Goal: Information Seeking & Learning: Learn about a topic

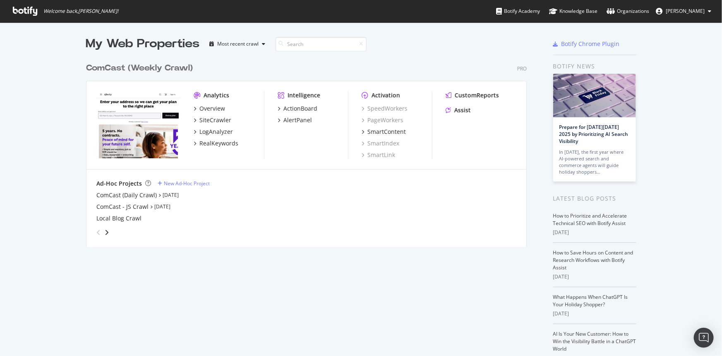
scroll to position [350, 711]
click at [126, 195] on div "ComCast (Daily Crawl)" at bounding box center [126, 195] width 60 height 8
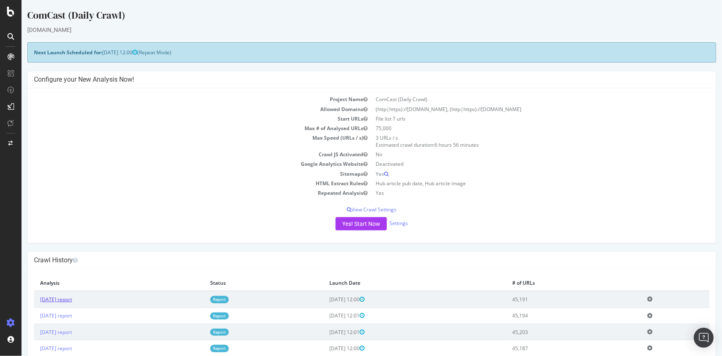
click at [69, 299] on link "[DATE] report" at bounding box center [56, 299] width 32 height 7
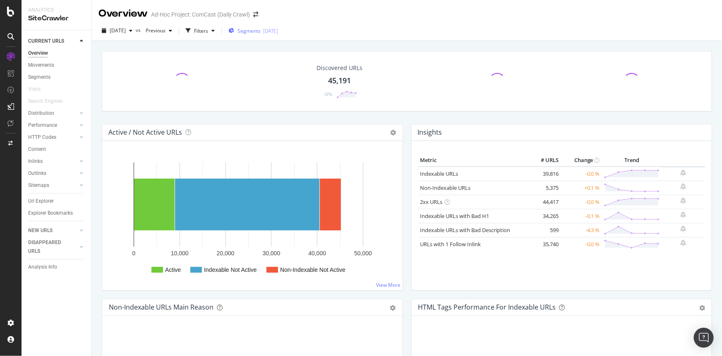
click at [278, 29] on div "[DATE]" at bounding box center [270, 30] width 15 height 7
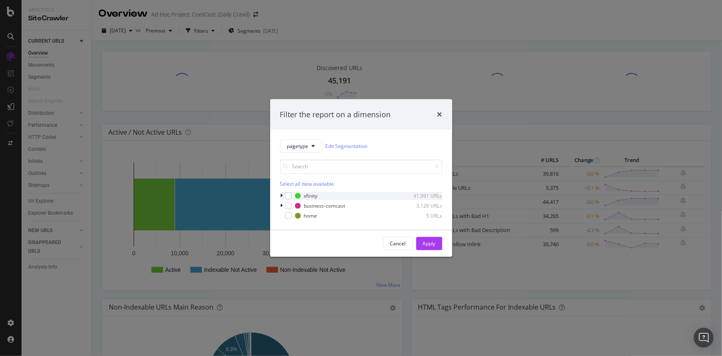
click at [281, 193] on icon "modal" at bounding box center [282, 195] width 2 height 5
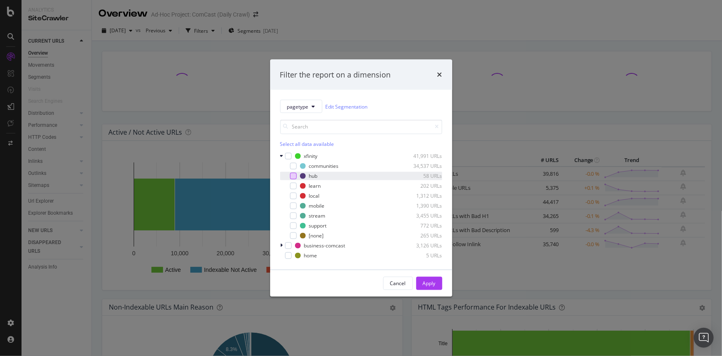
click at [294, 173] on div "modal" at bounding box center [293, 176] width 7 height 7
click at [426, 282] on div "Apply" at bounding box center [429, 282] width 13 height 7
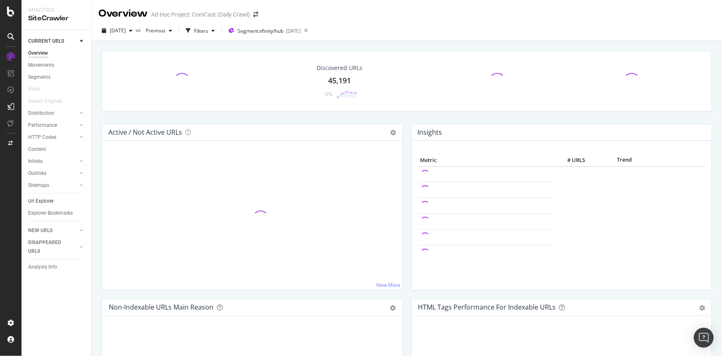
click at [55, 202] on link "Url Explorer" at bounding box center [57, 201] width 58 height 9
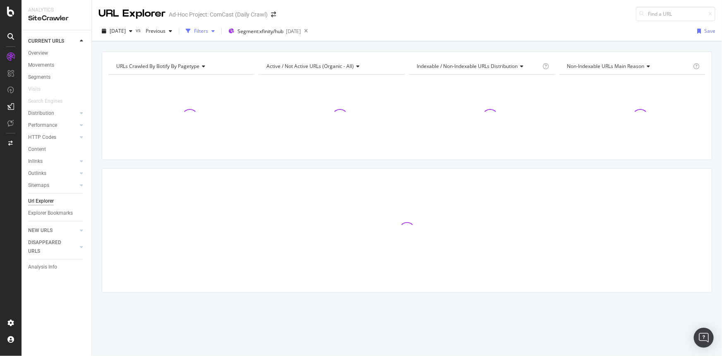
click at [218, 34] on div "Filters" at bounding box center [201, 31] width 36 height 12
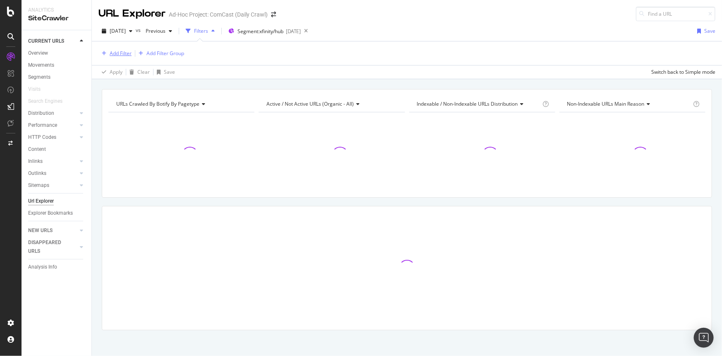
click at [124, 55] on div "Add Filter" at bounding box center [121, 53] width 22 height 7
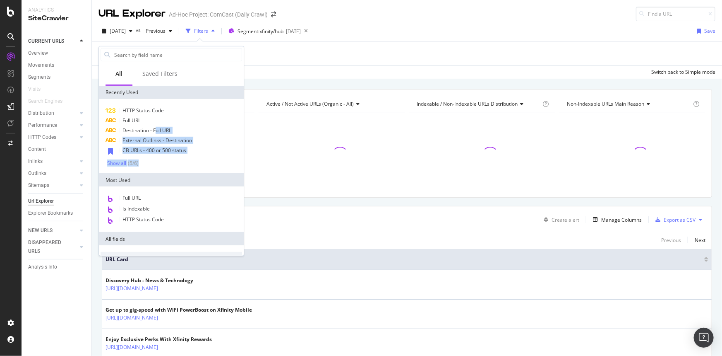
drag, startPoint x: 153, startPoint y: 132, endPoint x: 164, endPoint y: 164, distance: 33.1
click at [149, 155] on div "HTTP Status Code Full URL Destination - Full URL External Outlinks - Destinatio…" at bounding box center [172, 136] width 142 height 61
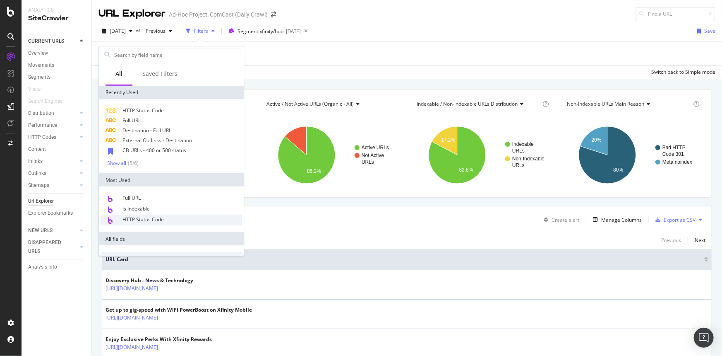
click at [155, 217] on span "HTTP Status Code" at bounding box center [143, 219] width 41 height 7
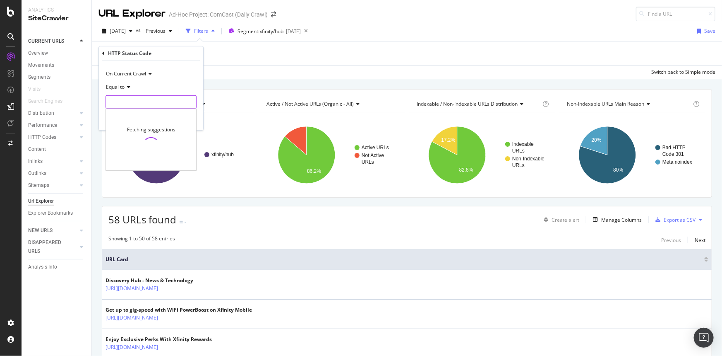
click at [130, 105] on input "number" at bounding box center [151, 101] width 91 height 13
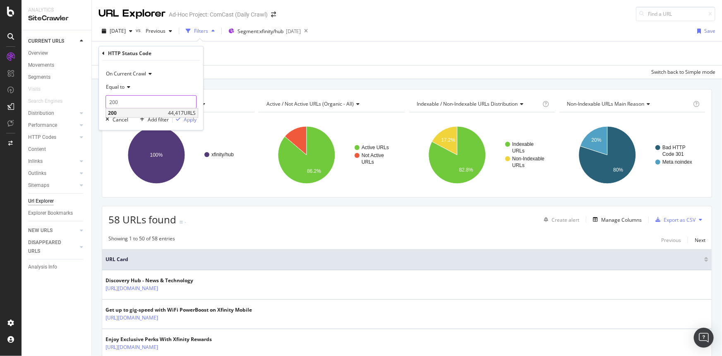
type input "200"
click at [161, 117] on div "200 44,417 URLS" at bounding box center [152, 112] width 92 height 9
click at [189, 120] on div "Apply" at bounding box center [190, 118] width 13 height 7
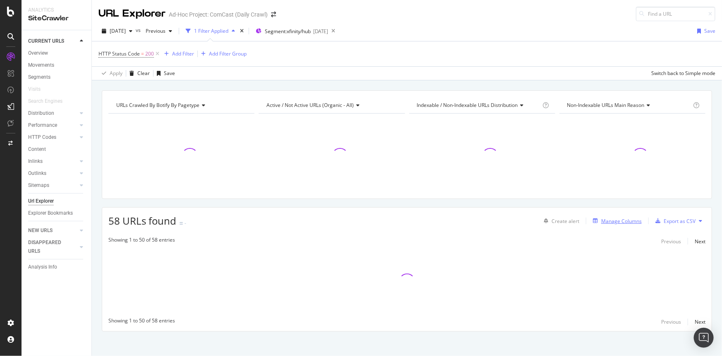
click at [618, 224] on div "Manage Columns" at bounding box center [616, 220] width 52 height 9
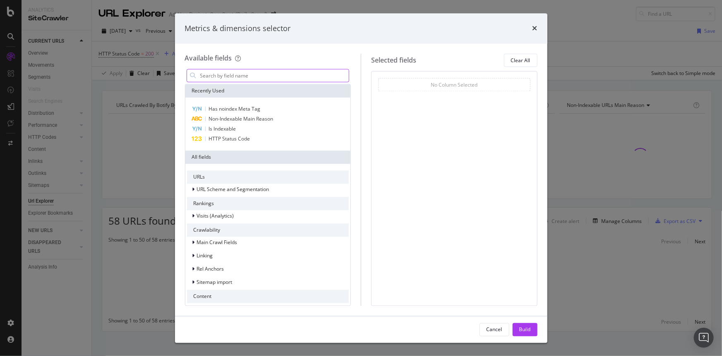
click at [226, 76] on input "modal" at bounding box center [275, 76] width 150 height 12
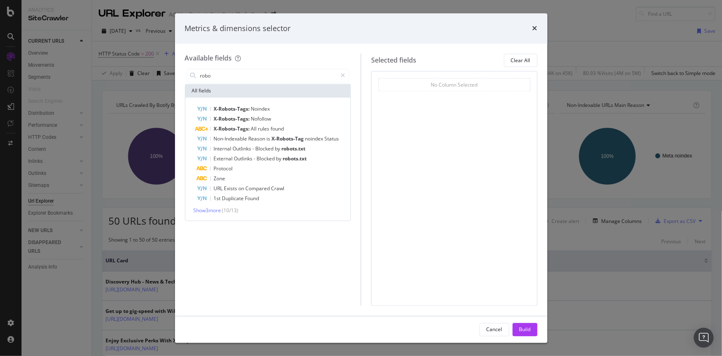
drag, startPoint x: 221, startPoint y: 75, endPoint x: 144, endPoint y: 61, distance: 78.2
click at [144, 62] on div "Metrics & dimensions selector Available fields robo All fields X-Robots-Tags: N…" at bounding box center [361, 178] width 722 height 356
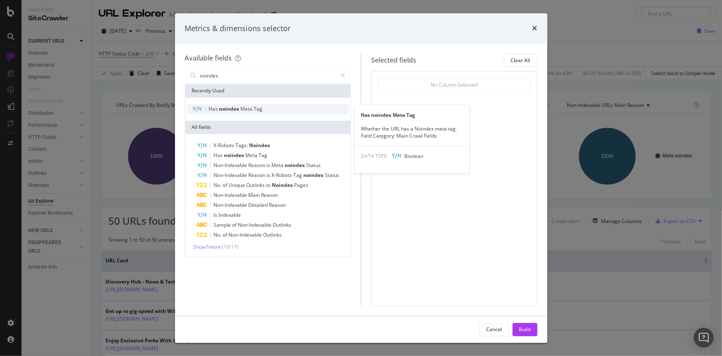
type input "noindex"
click at [239, 107] on span "noindex" at bounding box center [230, 109] width 22 height 7
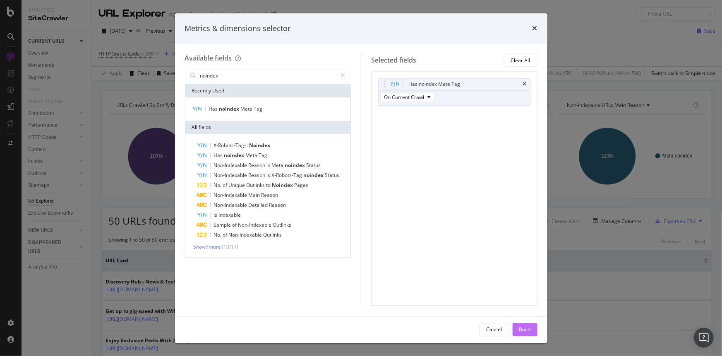
click at [525, 328] on div "Build" at bounding box center [525, 328] width 12 height 7
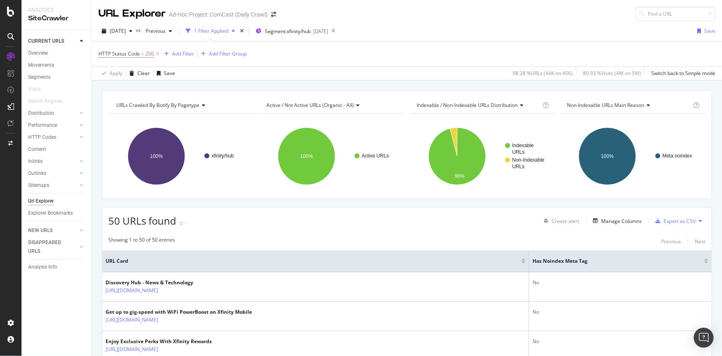
click at [705, 261] on div at bounding box center [707, 260] width 4 height 5
click at [705, 262] on div at bounding box center [707, 262] width 4 height 2
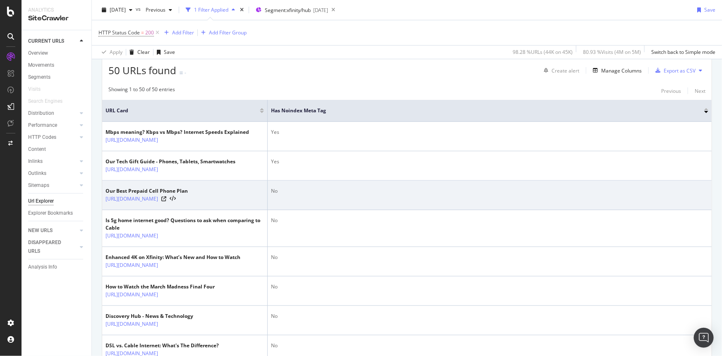
scroll to position [113, 0]
